Goal: Task Accomplishment & Management: Manage account settings

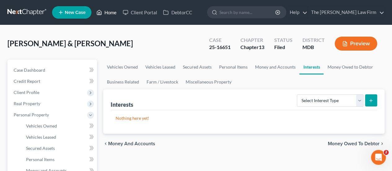
click at [103, 15] on link "Home" at bounding box center [106, 12] width 26 height 11
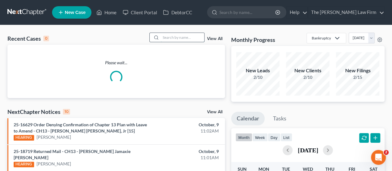
click at [182, 35] on input "search" at bounding box center [182, 37] width 43 height 9
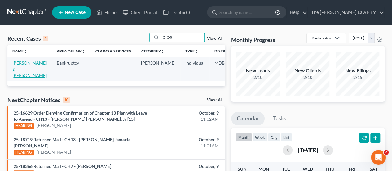
type input "GIOR"
click at [25, 63] on link "[PERSON_NAME] & [PERSON_NAME]" at bounding box center [29, 69] width 34 height 18
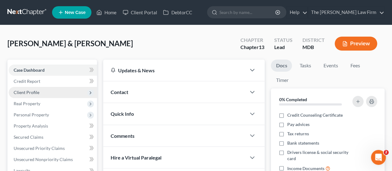
scroll to position [155, 0]
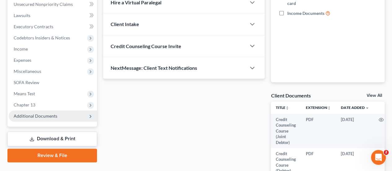
click at [26, 114] on span "Additional Documents" at bounding box center [36, 115] width 44 height 5
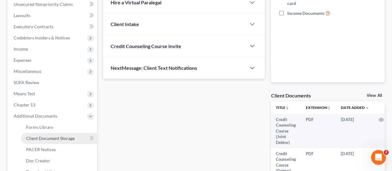
click at [52, 138] on span "Client Document Storage" at bounding box center [50, 138] width 49 height 5
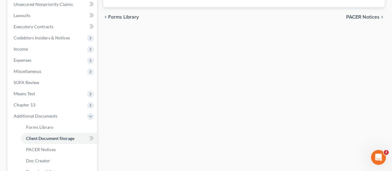
select select "14"
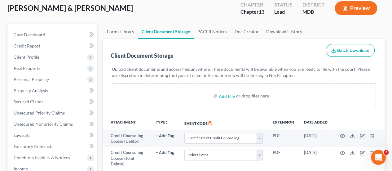
scroll to position [93, 0]
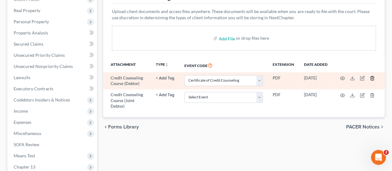
click at [373, 78] on line "button" at bounding box center [373, 78] width 0 height 1
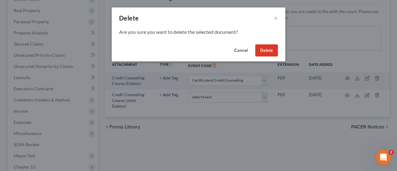
click at [265, 51] on button "Delete" at bounding box center [266, 50] width 23 height 12
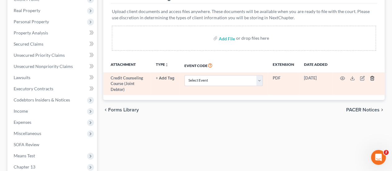
click at [373, 78] on line "button" at bounding box center [373, 78] width 0 height 1
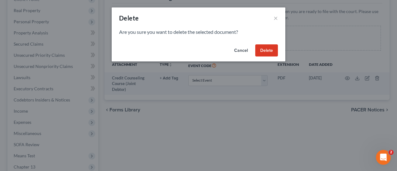
click at [265, 50] on button "Delete" at bounding box center [266, 50] width 23 height 12
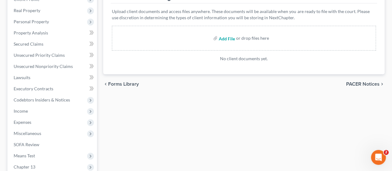
click at [231, 40] on input "file" at bounding box center [226, 38] width 15 height 11
type input "C:\fakepath\CCC - Both.pdf"
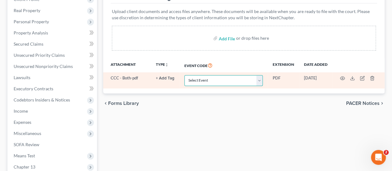
click at [223, 82] on select "Select Event Affidavit Affidavit of Adequate Protection and Lease Payments Affi…" at bounding box center [224, 80] width 78 height 11
select select "14"
click at [185, 75] on select "Select Event Affidavit Affidavit of Adequate Protection and Lease Payments Affi…" at bounding box center [224, 80] width 78 height 11
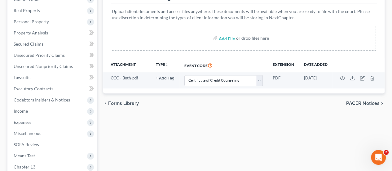
click at [194, 104] on div "chevron_left Forms Library PACER Notices chevron_right" at bounding box center [244, 103] width 282 height 20
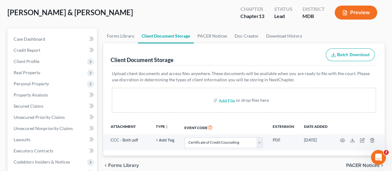
scroll to position [0, 0]
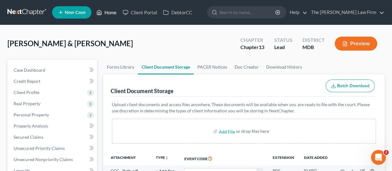
click at [112, 12] on link "Home" at bounding box center [106, 12] width 26 height 11
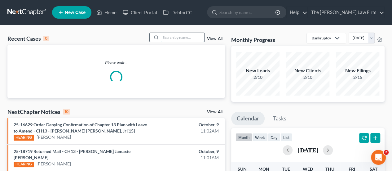
click at [181, 37] on input "search" at bounding box center [182, 37] width 43 height 9
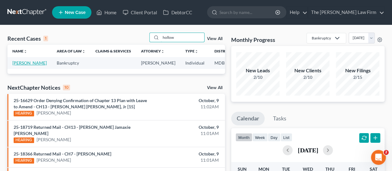
type input "hollow"
click at [20, 62] on link "[PERSON_NAME]" at bounding box center [29, 62] width 34 height 5
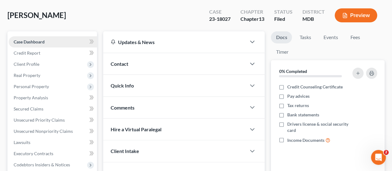
scroll to position [62, 0]
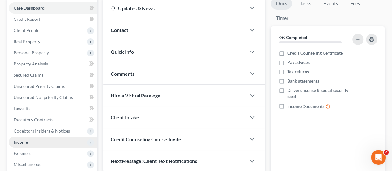
click at [24, 141] on span "Income" at bounding box center [21, 141] width 14 height 5
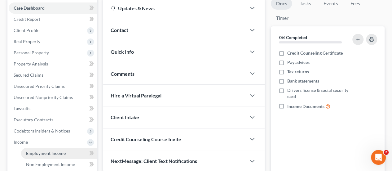
click at [39, 152] on span "Employment Income" at bounding box center [46, 152] width 40 height 5
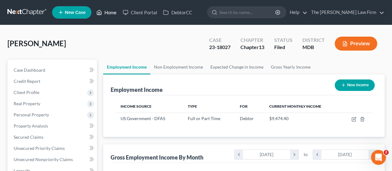
drag, startPoint x: 111, startPoint y: 14, endPoint x: 161, endPoint y: 39, distance: 56.1
click at [111, 14] on link "Home" at bounding box center [106, 12] width 26 height 11
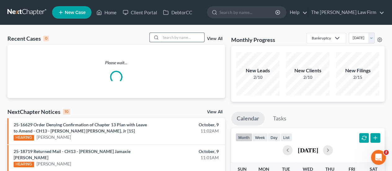
click at [168, 39] on input "search" at bounding box center [182, 37] width 43 height 9
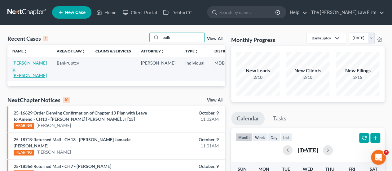
type input "pulli"
click at [21, 67] on link "[PERSON_NAME] & [PERSON_NAME]" at bounding box center [29, 69] width 34 height 18
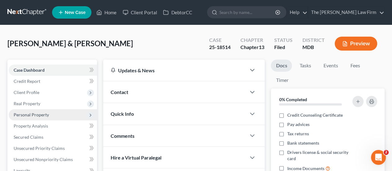
click at [30, 113] on span "Personal Property" at bounding box center [31, 114] width 35 height 5
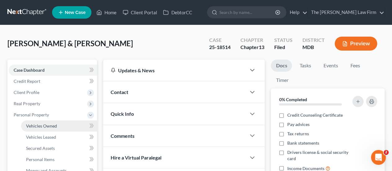
click at [34, 125] on span "Vehicles Owned" at bounding box center [41, 125] width 31 height 5
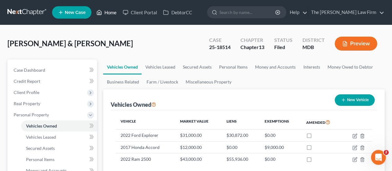
click at [106, 10] on link "Home" at bounding box center [106, 12] width 26 height 11
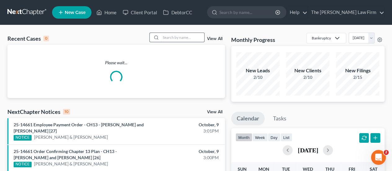
click at [189, 37] on input "search" at bounding box center [182, 37] width 43 height 9
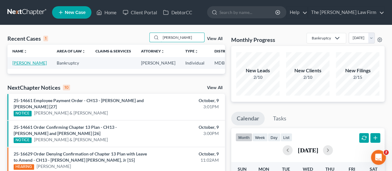
type input "[PERSON_NAME]"
click at [24, 64] on link "[PERSON_NAME]" at bounding box center [29, 62] width 34 height 5
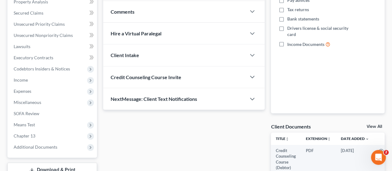
scroll to position [93, 0]
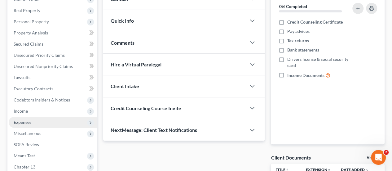
drag, startPoint x: 22, startPoint y: 120, endPoint x: 47, endPoint y: 117, distance: 25.3
click at [22, 120] on span "Expenses" at bounding box center [23, 121] width 18 height 5
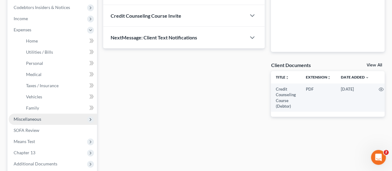
scroll to position [186, 0]
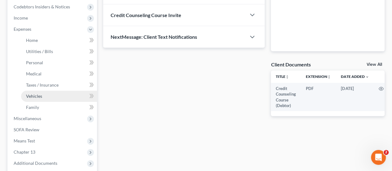
click at [42, 97] on link "Vehicles" at bounding box center [59, 96] width 76 height 11
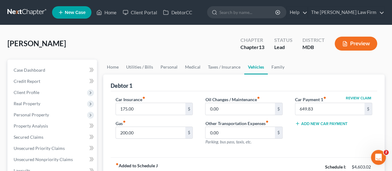
scroll to position [31, 0]
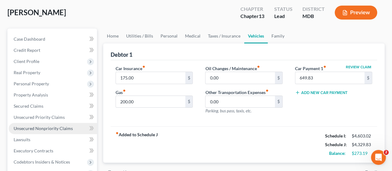
click at [56, 126] on span "Unsecured Nonpriority Claims" at bounding box center [43, 128] width 59 height 5
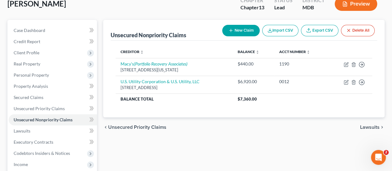
scroll to position [31, 0]
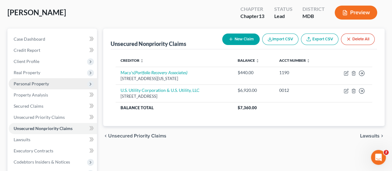
click at [34, 82] on span "Personal Property" at bounding box center [31, 83] width 35 height 5
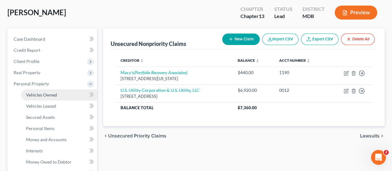
click at [47, 94] on span "Vehicles Owned" at bounding box center [41, 94] width 31 height 5
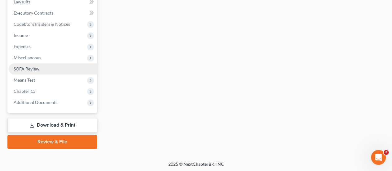
scroll to position [281, 0]
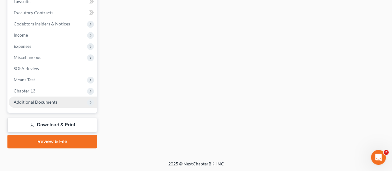
click at [51, 99] on span "Additional Documents" at bounding box center [36, 101] width 44 height 5
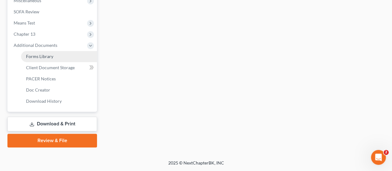
scroll to position [169, 0]
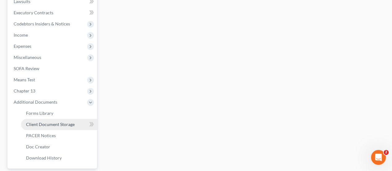
click at [50, 123] on span "Client Document Storage" at bounding box center [50, 124] width 49 height 5
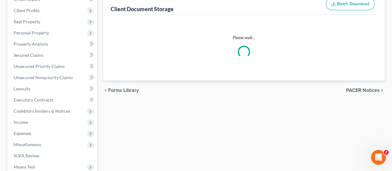
select select "14"
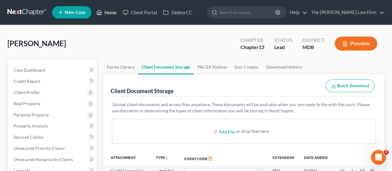
click at [112, 16] on link "Home" at bounding box center [106, 12] width 26 height 11
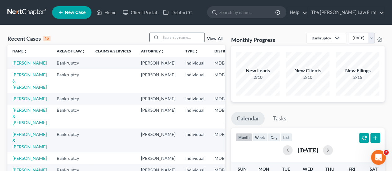
click at [179, 37] on input "search" at bounding box center [182, 37] width 43 height 9
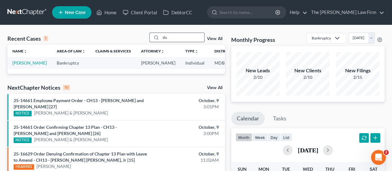
type input "d"
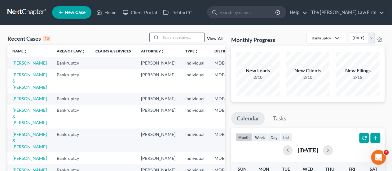
click at [178, 38] on input "search" at bounding box center [182, 37] width 43 height 9
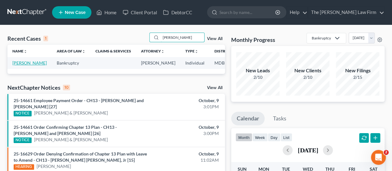
type input "[PERSON_NAME]"
click at [22, 62] on link "[PERSON_NAME]" at bounding box center [29, 62] width 34 height 5
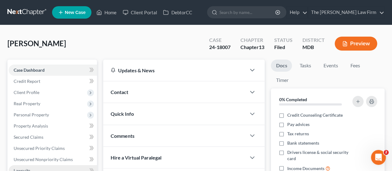
scroll to position [93, 0]
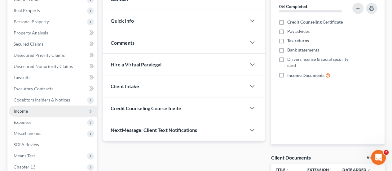
click at [24, 113] on span "Income" at bounding box center [21, 110] width 14 height 5
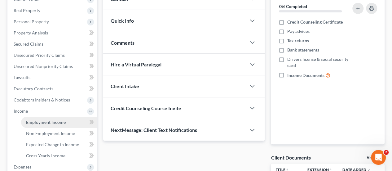
click at [36, 119] on span "Employment Income" at bounding box center [46, 121] width 40 height 5
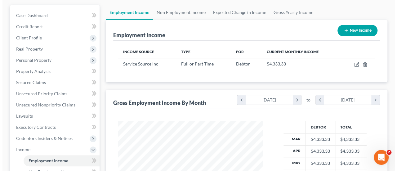
scroll to position [62, 0]
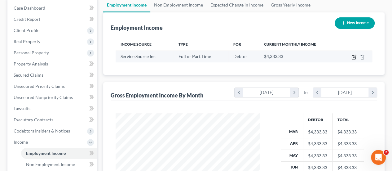
click at [354, 56] on icon "button" at bounding box center [354, 57] width 5 height 5
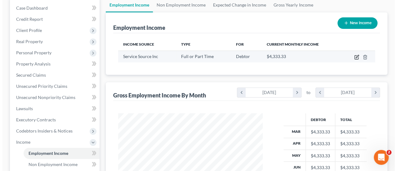
select select "0"
select select "48"
select select "2"
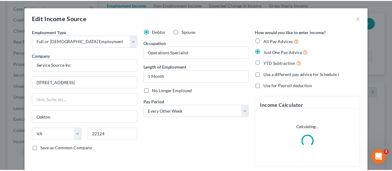
scroll to position [110, 159]
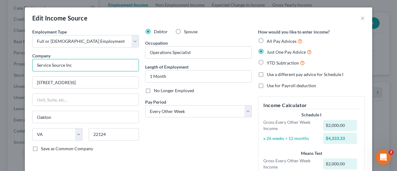
drag, startPoint x: 86, startPoint y: 66, endPoint x: 20, endPoint y: 65, distance: 66.4
click at [20, 65] on div "Edit Income Source × Employment Type * Select Full or [DEMOGRAPHIC_DATA] Employ…" at bounding box center [198, 85] width 397 height 171
click at [361, 19] on button "×" at bounding box center [363, 17] width 4 height 7
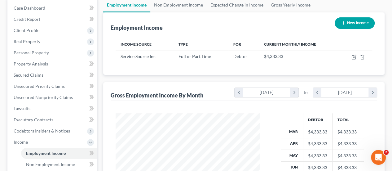
scroll to position [310157, 310110]
drag, startPoint x: 21, startPoint y: 108, endPoint x: 99, endPoint y: 96, distance: 78.6
click at [21, 108] on span "Lawsuits" at bounding box center [22, 108] width 17 height 5
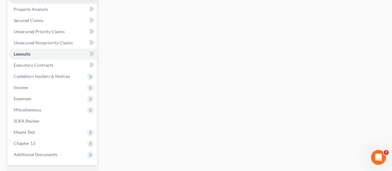
scroll to position [124, 0]
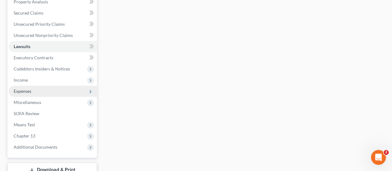
click at [31, 92] on span "Expenses" at bounding box center [23, 90] width 18 height 5
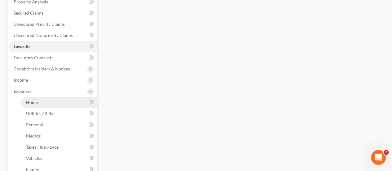
click at [31, 102] on span "Home" at bounding box center [32, 102] width 12 height 5
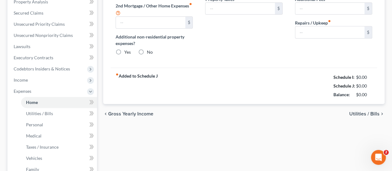
type input "1,390.46"
radio input "true"
type input "0.00"
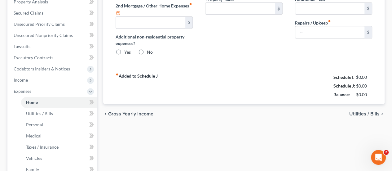
type input "0.00"
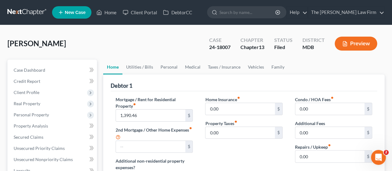
click at [110, 56] on div "[PERSON_NAME] Upgraded Case 24-18007 Chapter Chapter 13 Status Filed District M…" at bounding box center [196, 46] width 378 height 27
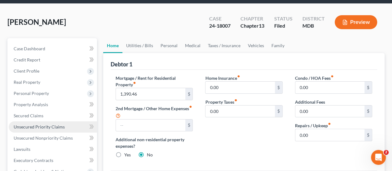
scroll to position [31, 0]
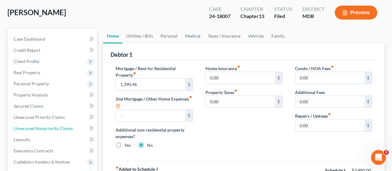
drag, startPoint x: 53, startPoint y: 128, endPoint x: 100, endPoint y: 121, distance: 47.3
click at [53, 128] on span "Unsecured Nonpriority Claims" at bounding box center [43, 128] width 59 height 5
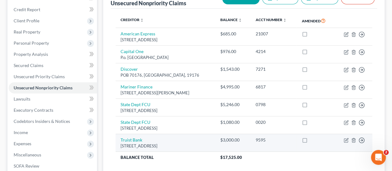
scroll to position [62, 0]
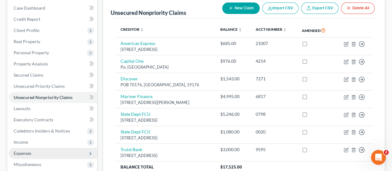
click at [22, 150] on span "Expenses" at bounding box center [53, 153] width 88 height 11
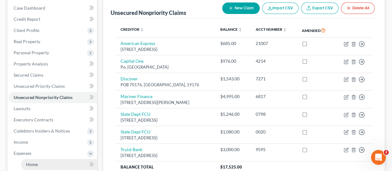
click at [34, 164] on span "Home" at bounding box center [32, 164] width 12 height 5
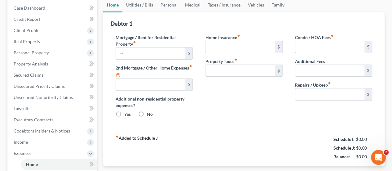
type input "1,390.46"
radio input "true"
type input "0.00"
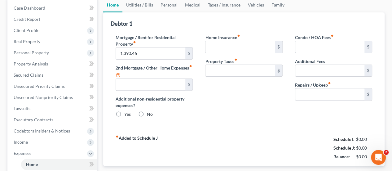
type input "0.00"
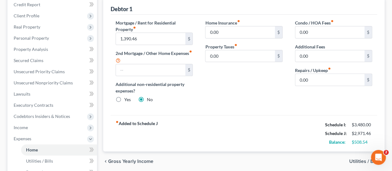
scroll to position [62, 0]
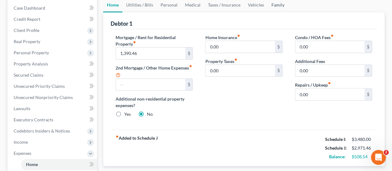
click at [275, 4] on link "Family" at bounding box center [278, 5] width 20 height 15
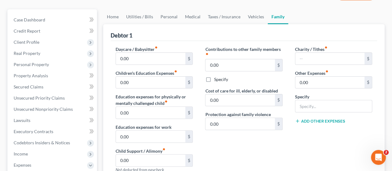
scroll to position [62, 0]
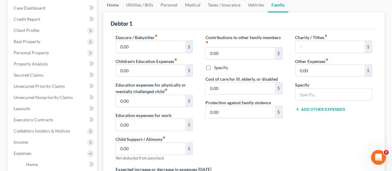
click at [115, 9] on link "Home" at bounding box center [112, 5] width 19 height 15
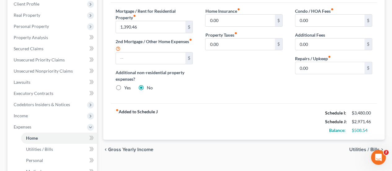
scroll to position [93, 0]
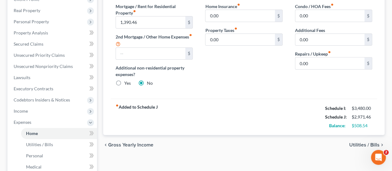
click at [202, 107] on div "fiber_manual_record Added to Schedule J Schedule I: $3,480.00 Schedule J: $2,97…" at bounding box center [244, 117] width 267 height 36
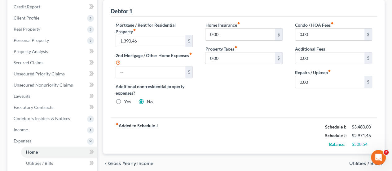
scroll to position [62, 0]
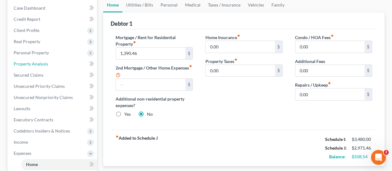
drag, startPoint x: 34, startPoint y: 64, endPoint x: 98, endPoint y: 96, distance: 71.9
click at [34, 64] on span "Property Analysis" at bounding box center [31, 63] width 34 height 5
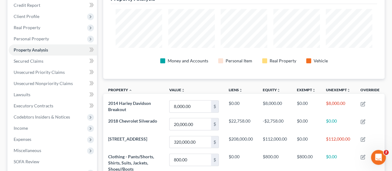
scroll to position [62, 0]
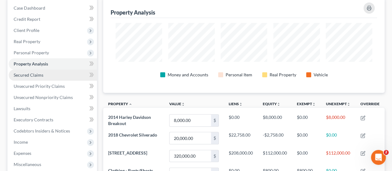
click at [34, 74] on span "Secured Claims" at bounding box center [29, 74] width 30 height 5
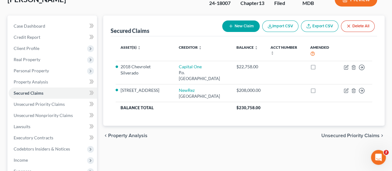
scroll to position [31, 0]
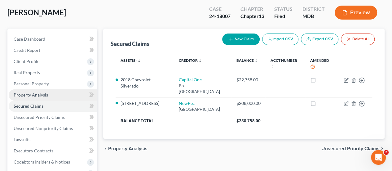
click at [35, 96] on span "Property Analysis" at bounding box center [31, 94] width 34 height 5
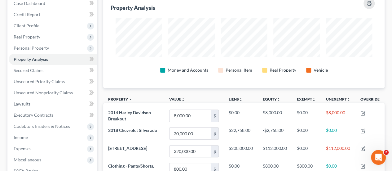
scroll to position [62, 0]
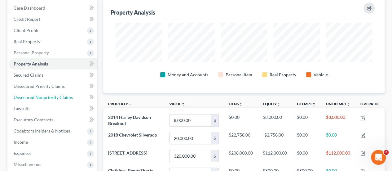
drag, startPoint x: 61, startPoint y: 100, endPoint x: 104, endPoint y: 87, distance: 45.3
click at [61, 100] on link "Unsecured Nonpriority Claims" at bounding box center [53, 97] width 88 height 11
